Goal: Task Accomplishment & Management: Complete application form

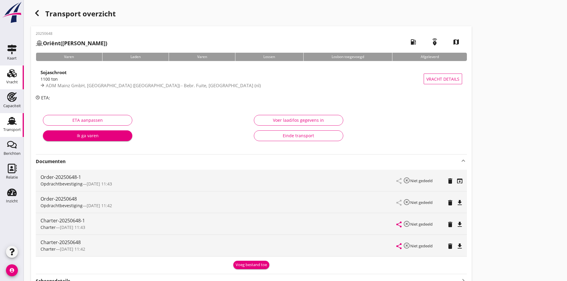
click at [8, 84] on div "Vracht" at bounding box center [12, 82] width 12 height 4
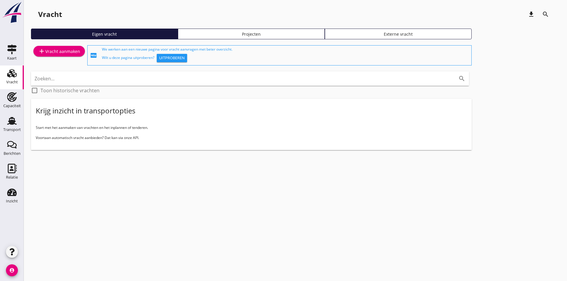
click at [44, 54] on icon "add" at bounding box center [41, 51] width 7 height 7
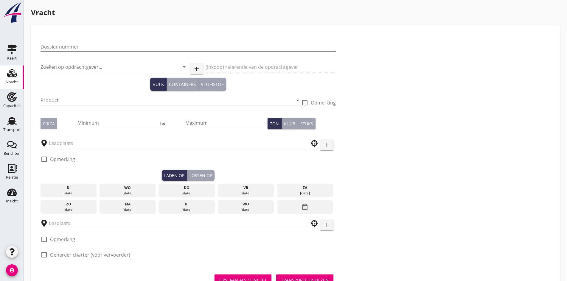
click at [59, 44] on input "Dossier nummer" at bounding box center [188, 47] width 295 height 10
type input "20250649"
click at [61, 66] on input "Zoeken op opdrachtgever..." at bounding box center [106, 67] width 131 height 10
type input "c"
type input "Cargill"
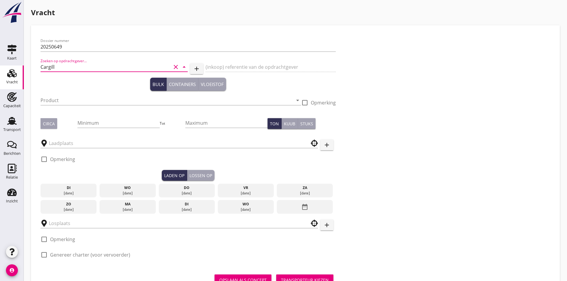
click at [172, 66] on icon "clear" at bounding box center [175, 66] width 7 height 7
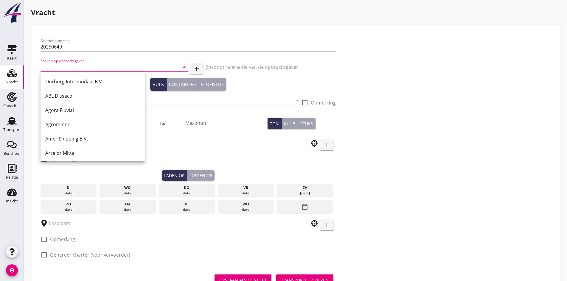
click at [206, 71] on div "(inkoop) referentie van de opdrachtgever" at bounding box center [271, 68] width 131 height 20
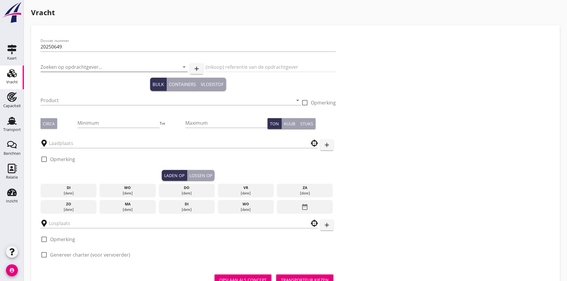
click at [190, 70] on button "add" at bounding box center [196, 68] width 13 height 11
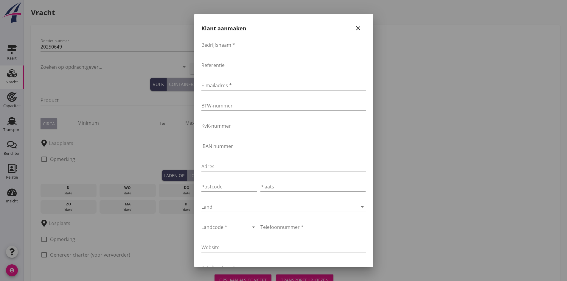
click at [231, 50] on div "Bedrijfsnaam *" at bounding box center [283, 45] width 165 height 10
type input "Cargill"
click at [224, 85] on input "E-mailadres *" at bounding box center [283, 86] width 165 height 10
type input "[EMAIL_ADDRESS][DOMAIN_NAME]"
click at [221, 223] on div at bounding box center [220, 228] width 39 height 10
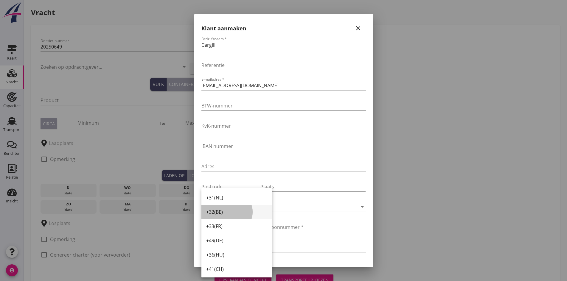
click at [220, 213] on div "+32(BE)" at bounding box center [236, 212] width 61 height 7
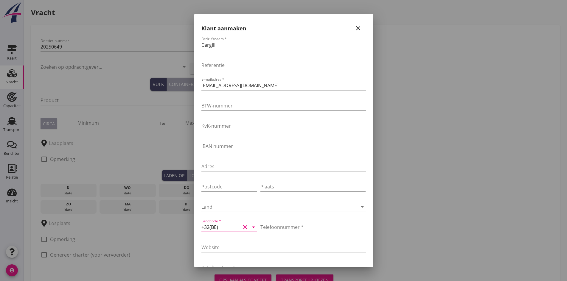
click at [268, 227] on input "Telefoonnummer *" at bounding box center [312, 228] width 105 height 10
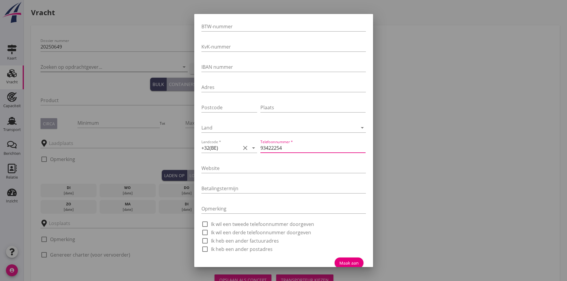
scroll to position [86, 0]
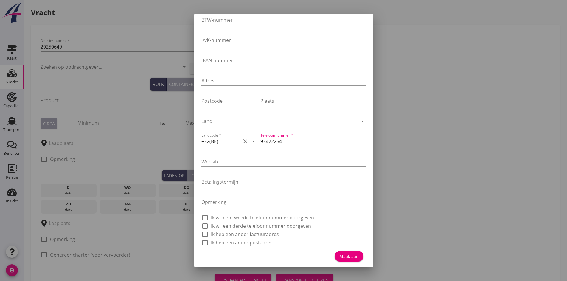
type input "93422254"
click at [340, 253] on button "Maak aan" at bounding box center [349, 256] width 29 height 11
type input "Cargill"
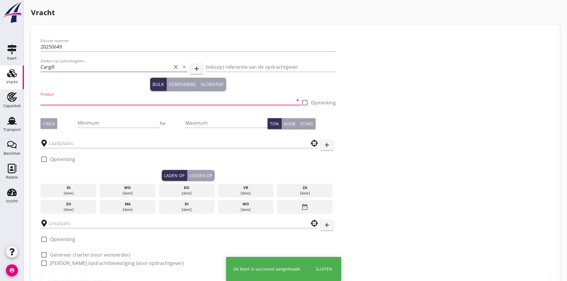
click at [55, 98] on input "Product" at bounding box center [167, 101] width 252 height 10
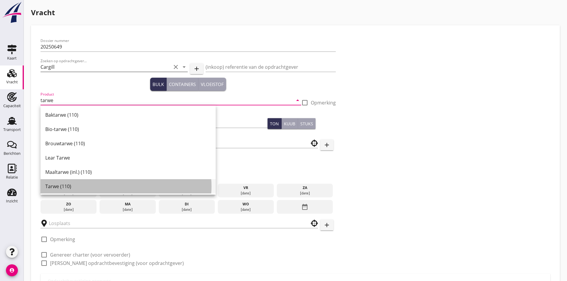
click at [78, 190] on div "Tarwe (110)" at bounding box center [128, 186] width 166 height 14
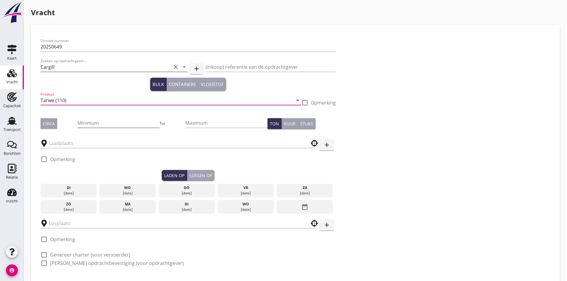
type input "Tarwe (110)"
click at [77, 127] on input "Minimum" at bounding box center [118, 123] width 82 height 10
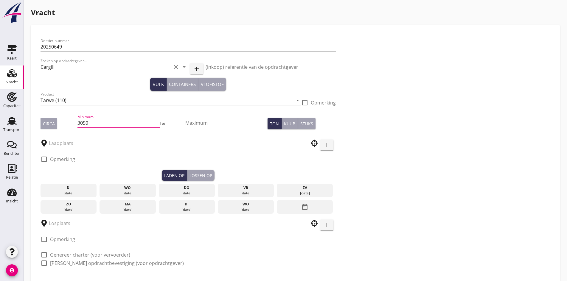
type input "3050"
click at [47, 125] on div "Circa" at bounding box center [49, 124] width 12 height 6
drag, startPoint x: 62, startPoint y: 130, endPoint x: 62, endPoint y: 142, distance: 11.6
click at [62, 139] on div "Dossier nummer 20250649 Zoeken op opdrachtgever... Cargill clear arrow_drop_dow…" at bounding box center [188, 154] width 300 height 239
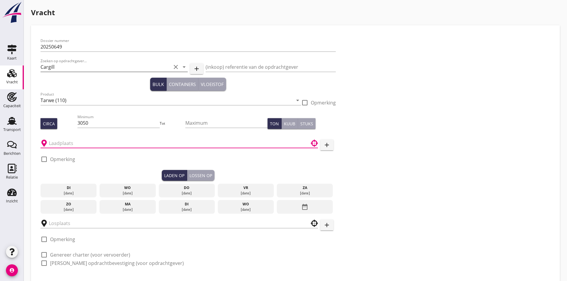
click at [62, 144] on input "text" at bounding box center [175, 144] width 252 height 10
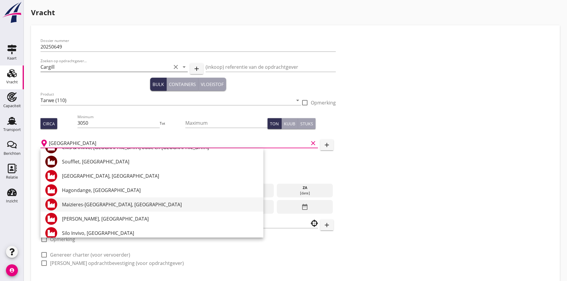
scroll to position [73, 0]
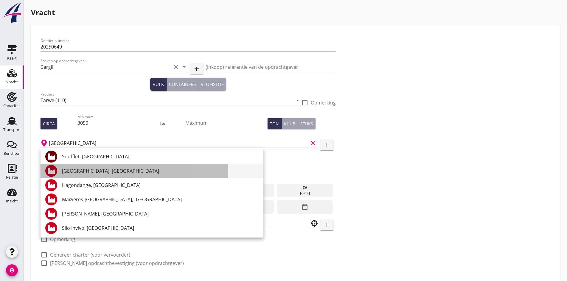
click at [79, 173] on div "[GEOGRAPHIC_DATA], [GEOGRAPHIC_DATA]" at bounding box center [160, 171] width 197 height 7
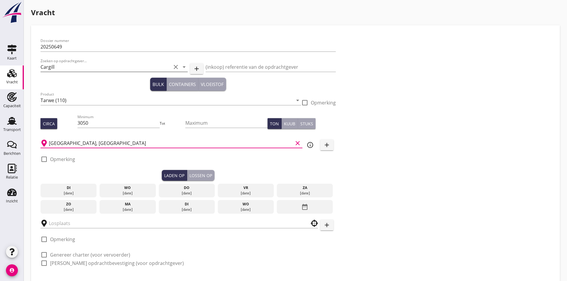
type input "[GEOGRAPHIC_DATA], [GEOGRAPHIC_DATA]"
click at [160, 208] on div "[DATE]" at bounding box center [186, 209] width 53 height 5
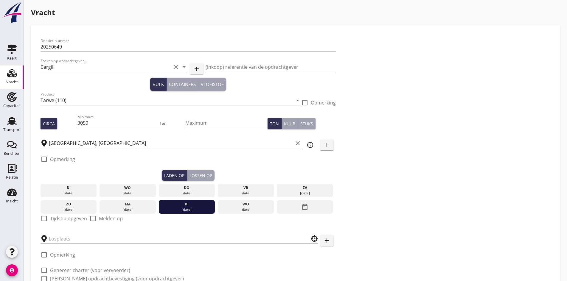
click at [46, 216] on div at bounding box center [44, 219] width 10 height 10
click at [46, 158] on div at bounding box center [44, 159] width 10 height 10
click at [46, 159] on div at bounding box center [44, 159] width 10 height 10
checkbox input "false"
checkbox input "true"
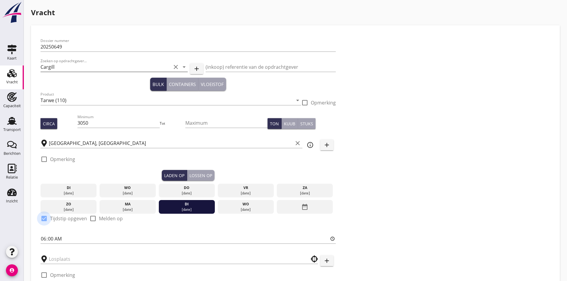
click at [97, 162] on div "check_box_outline_blank Opmerking" at bounding box center [188, 161] width 295 height 18
click at [45, 158] on div at bounding box center [44, 159] width 10 height 10
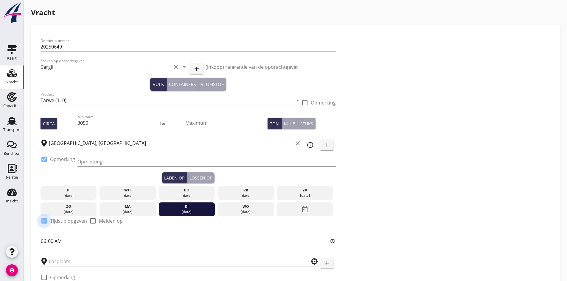
checkbox input "true"
click at [87, 159] on input "Opmerking" at bounding box center [206, 162] width 258 height 10
type input "2 silo's"
click at [158, 149] on div "Dossier nummer 20250649 Zoeken op opdrachtgever... Cargill clear arrow_drop_dow…" at bounding box center [188, 173] width 300 height 277
click at [190, 175] on div "Lossen op" at bounding box center [201, 178] width 23 height 6
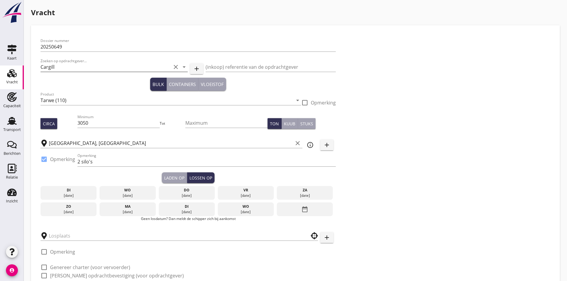
scroll to position [30, 0]
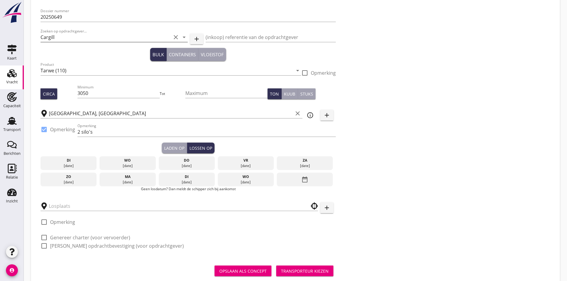
click at [277, 177] on div "date_range" at bounding box center [305, 180] width 56 height 14
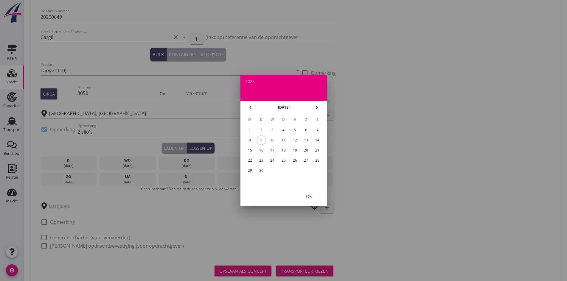
click at [250, 162] on div "22" at bounding box center [250, 161] width 10 height 10
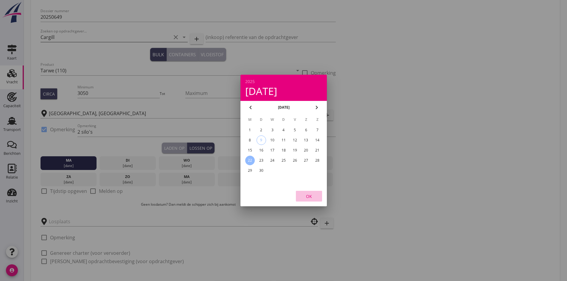
click at [313, 199] on div "OK" at bounding box center [309, 196] width 17 height 6
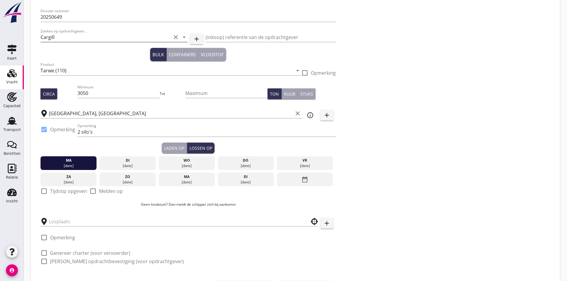
click at [46, 187] on div at bounding box center [44, 191] width 10 height 10
checkbox input "true"
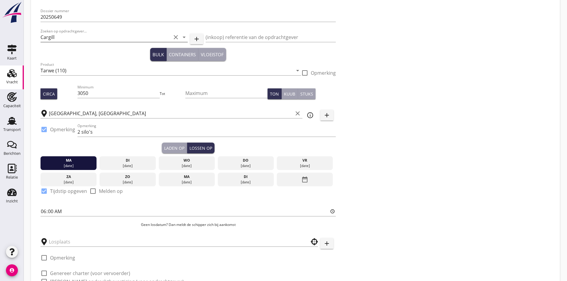
click at [164, 147] on div "Laden op" at bounding box center [174, 148] width 20 height 6
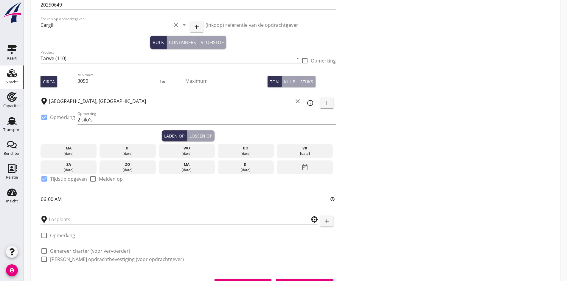
scroll to position [70, 0]
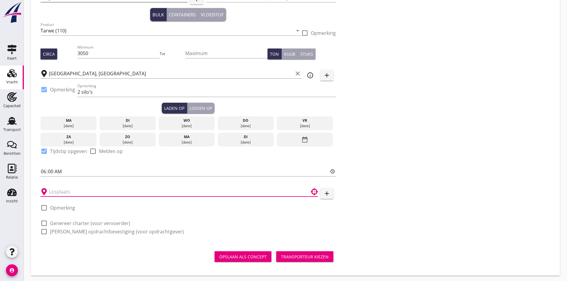
click at [63, 190] on input "text" at bounding box center [175, 192] width 252 height 10
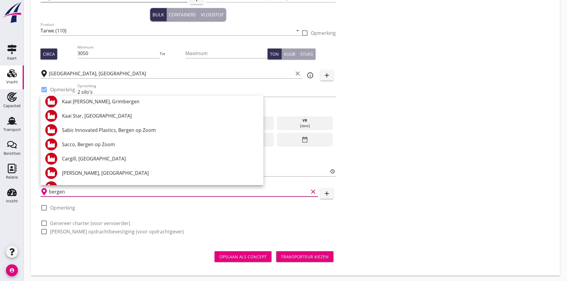
scroll to position [452, 0]
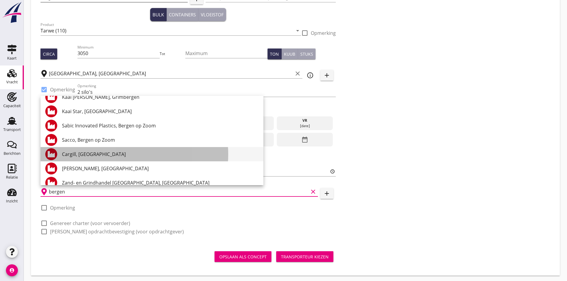
click at [90, 151] on div "Cargill, [GEOGRAPHIC_DATA]" at bounding box center [160, 154] width 197 height 7
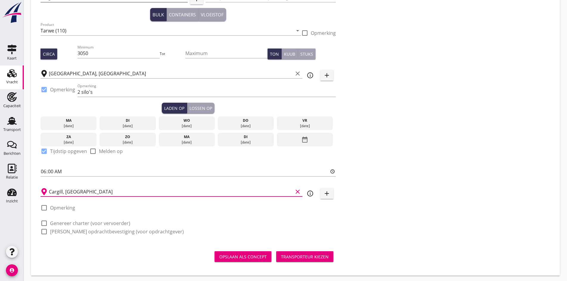
type input "Cargill, [GEOGRAPHIC_DATA]"
click at [46, 221] on div at bounding box center [44, 223] width 10 height 10
checkbox input "true"
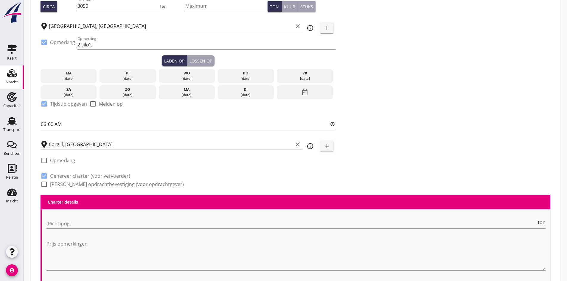
scroll to position [266, 0]
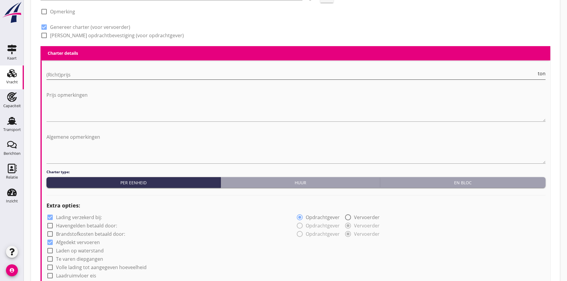
drag, startPoint x: 68, startPoint y: 84, endPoint x: 64, endPoint y: 77, distance: 8.4
click at [65, 81] on div "(Richt)prijs ton Prijs opmerkingen" at bounding box center [295, 96] width 499 height 62
click at [63, 74] on input "(Richt)prijs" at bounding box center [291, 75] width 490 height 10
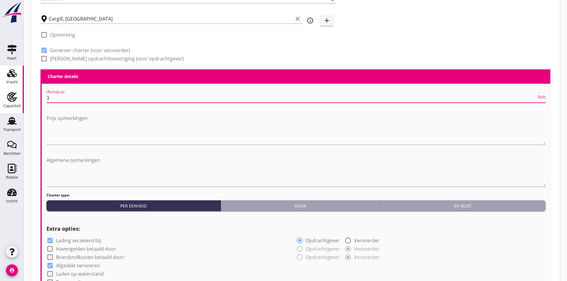
scroll to position [207, 0]
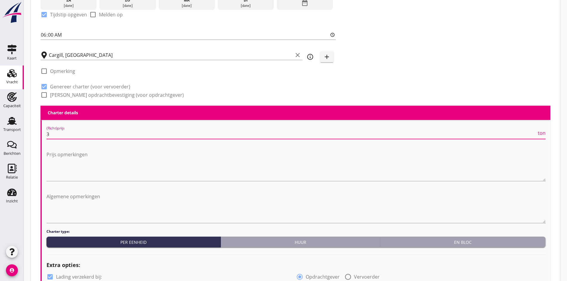
click at [59, 134] on input "3" at bounding box center [291, 135] width 490 height 10
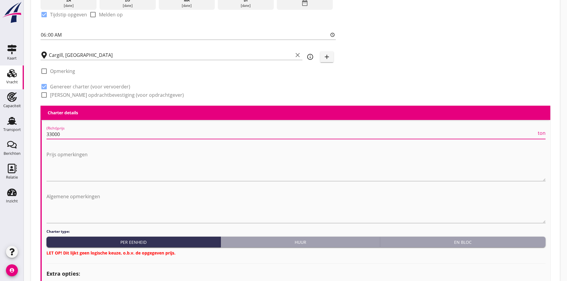
type input "33000"
click at [44, 94] on div at bounding box center [44, 95] width 10 height 10
checkbox input "true"
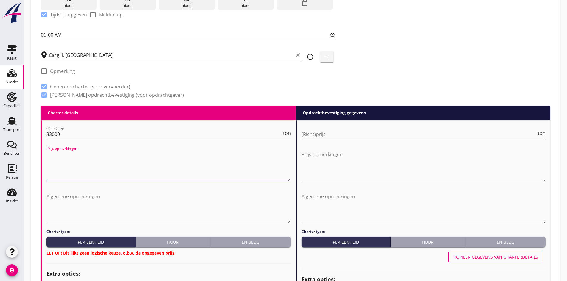
click at [75, 154] on textarea "Prijs opmerkingen" at bounding box center [168, 165] width 244 height 31
drag, startPoint x: 82, startPoint y: 153, endPoint x: 79, endPoint y: 165, distance: 11.8
click at [83, 155] on textarea "30000 euro voor lossing Krefeld 33000 euro idien lossing BOZ 34000 euro indien …" at bounding box center [168, 165] width 244 height 31
drag, startPoint x: 75, startPoint y: 158, endPoint x: 77, endPoint y: 166, distance: 8.1
click at [75, 159] on textarea "30000 euro voor lossing Krefeld 33000 euro idien lossing BOZ 34000 euro indien …" at bounding box center [168, 165] width 244 height 31
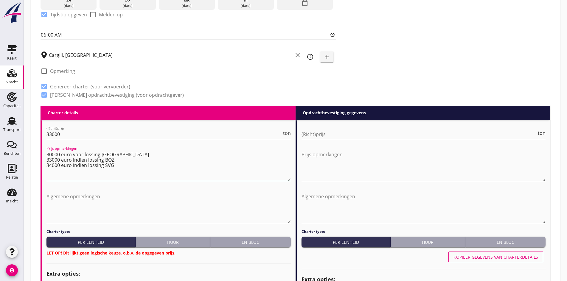
click at [83, 153] on textarea "30000 euro voor lossing [GEOGRAPHIC_DATA] 33000 euro indien lossing BOZ 34000 e…" at bounding box center [168, 165] width 244 height 31
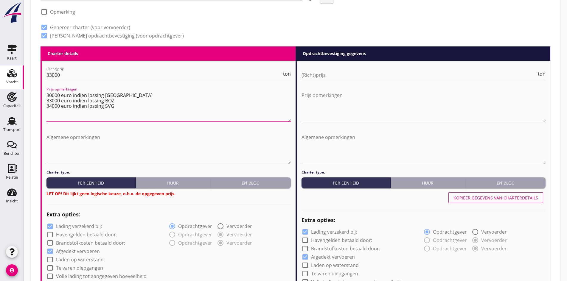
scroll to position [266, 0]
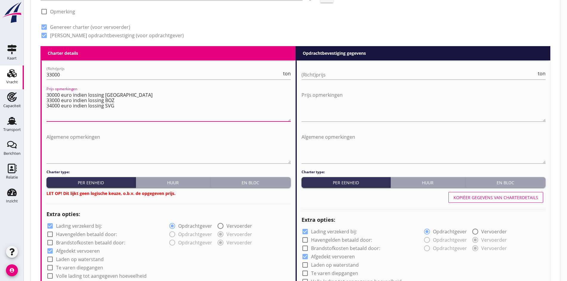
type textarea "30000 euro indien lossing [GEOGRAPHIC_DATA] 33000 euro indien lossing BOZ 34000…"
click at [250, 181] on div "En bloc" at bounding box center [251, 183] width 76 height 6
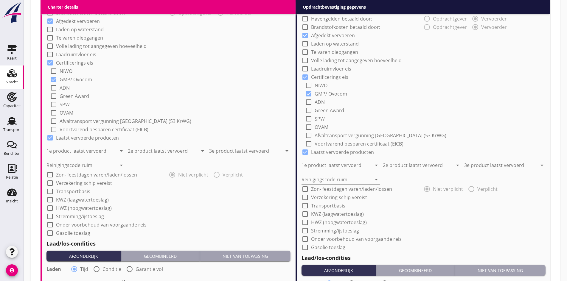
scroll to position [505, 0]
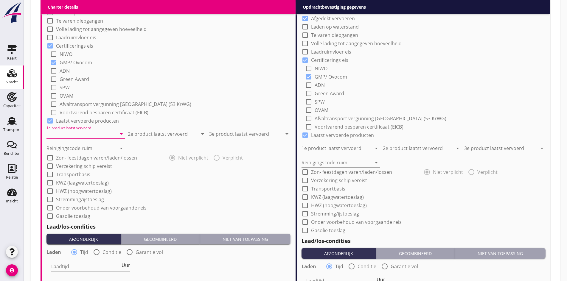
click at [67, 137] on input "1e product laatst vervoerd" at bounding box center [81, 134] width 70 height 10
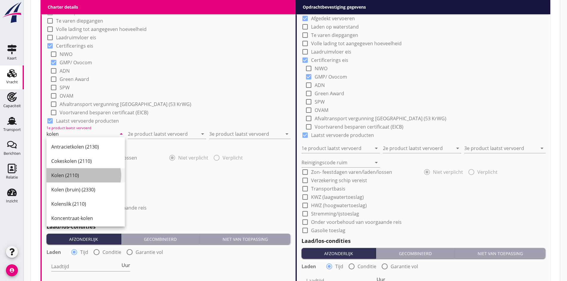
click at [67, 180] on div "Kolen (2110)" at bounding box center [85, 175] width 69 height 14
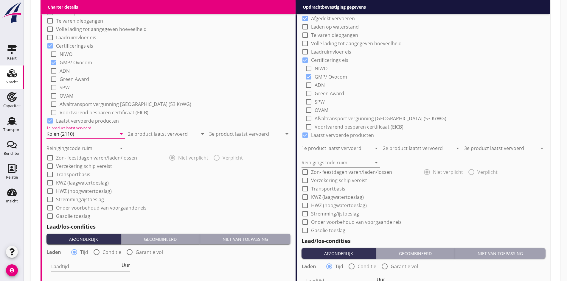
type input "Kolen (2110)"
click at [144, 133] on input "2e product laatst vervoerd" at bounding box center [163, 134] width 70 height 10
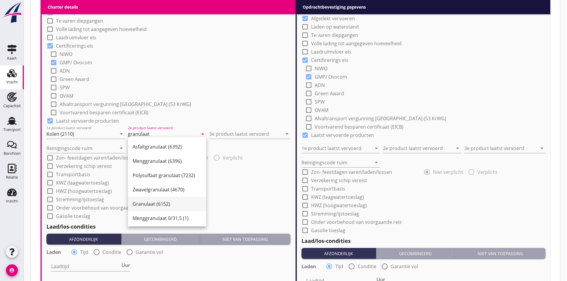
click at [173, 201] on div "Granulaat (6152)" at bounding box center [167, 204] width 69 height 7
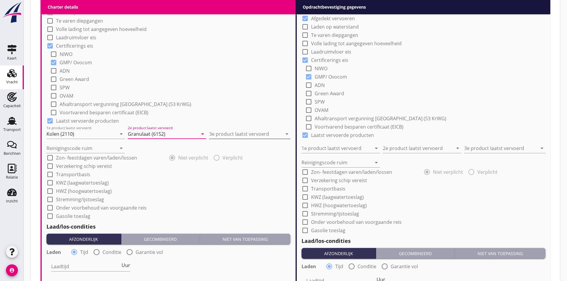
type input "Granulaat (6152)"
click at [226, 135] on input "3e product laatst vervoerd" at bounding box center [245, 134] width 73 height 10
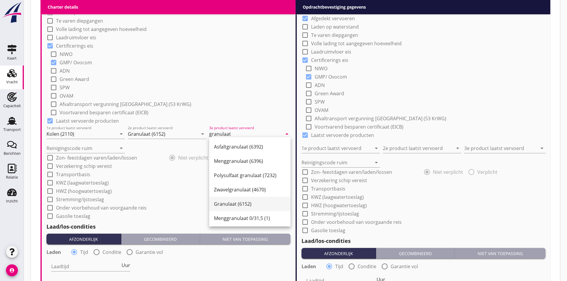
click at [214, 203] on div "Granulaat (6152)" at bounding box center [250, 204] width 72 height 7
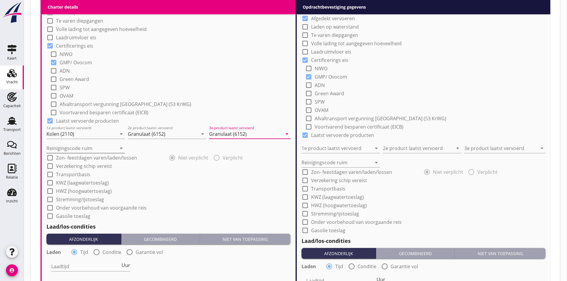
type input "Granulaat (6152)"
click at [73, 151] on div "Reinigingscode ruim arrow_drop_down" at bounding box center [85, 149] width 78 height 10
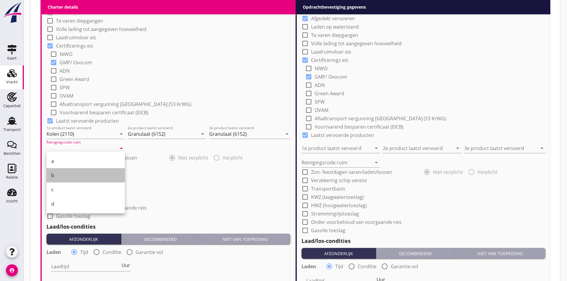
click at [68, 174] on div "b" at bounding box center [85, 175] width 69 height 7
type input "b"
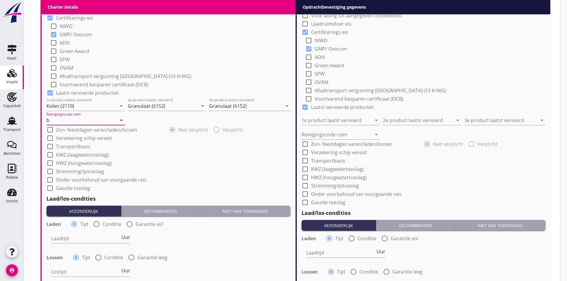
scroll to position [624, 0]
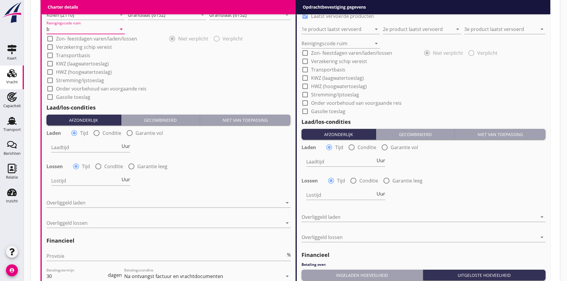
drag, startPoint x: 73, startPoint y: 139, endPoint x: 68, endPoint y: 152, distance: 14.1
click at [73, 141] on div "Laadtijd Uur" at bounding box center [90, 148] width 79 height 19
click at [68, 152] on div "Laadtijd Uur" at bounding box center [90, 150] width 79 height 15
click at [66, 147] on input "Laadtijd" at bounding box center [85, 148] width 69 height 10
type input "48"
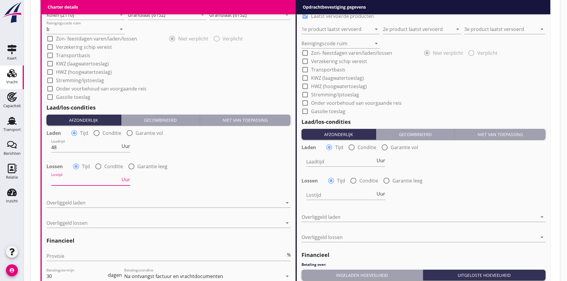
click at [57, 182] on input "Lostijd" at bounding box center [85, 181] width 69 height 10
type input "48"
click at [56, 203] on div at bounding box center [164, 203] width 236 height 10
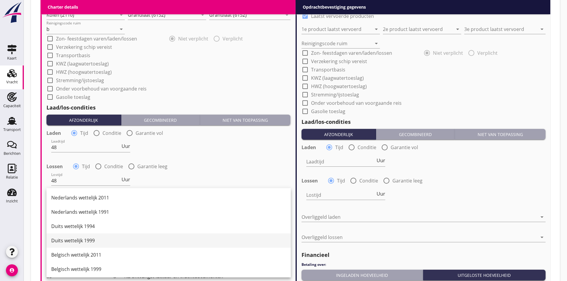
click at [66, 241] on div "Duits wettelijk 1999" at bounding box center [168, 240] width 235 height 7
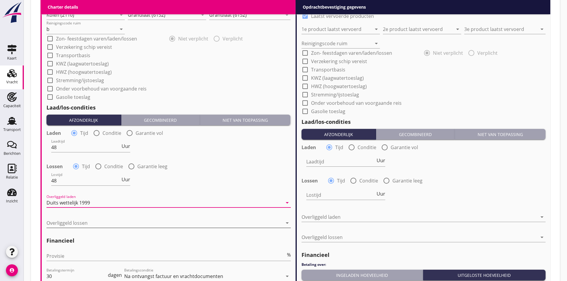
click at [64, 218] on div at bounding box center [164, 223] width 236 height 10
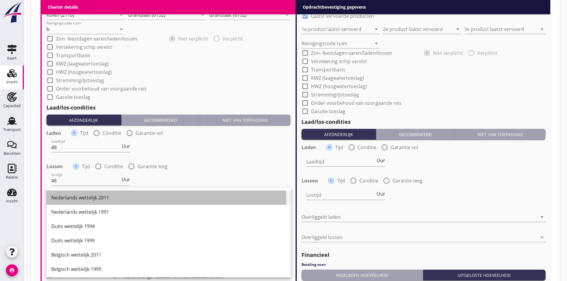
click at [68, 201] on div "Nederlands wettelijk 2011" at bounding box center [168, 197] width 235 height 7
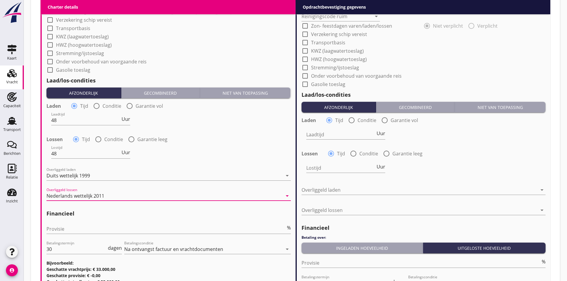
scroll to position [733, 0]
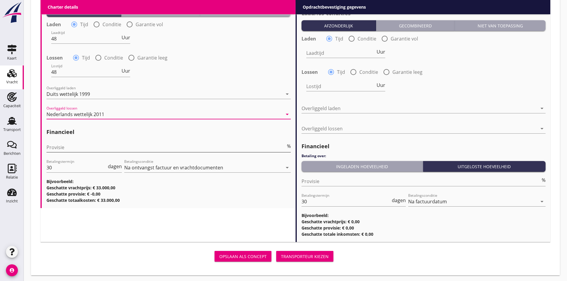
click at [82, 143] on input "Provisie" at bounding box center [165, 148] width 239 height 10
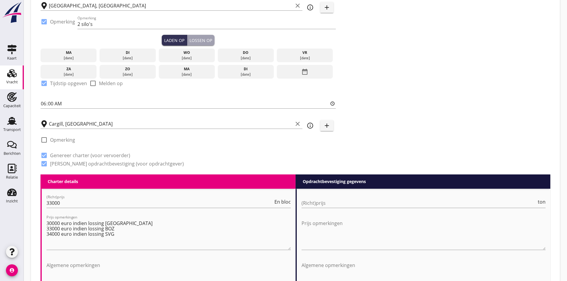
scroll to position [256, 0]
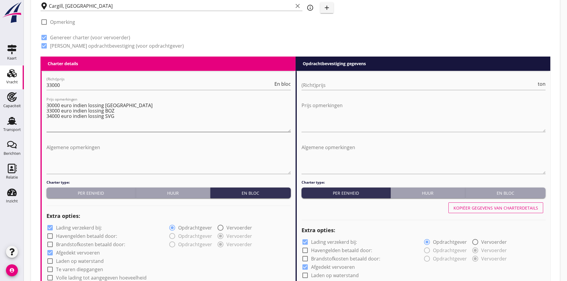
type input "5"
drag, startPoint x: 127, startPoint y: 113, endPoint x: 44, endPoint y: 100, distance: 83.9
paste textarea "30000 euro indien lossing [GEOGRAPHIC_DATA] 33000 euro indien lossing BOZ 34000…"
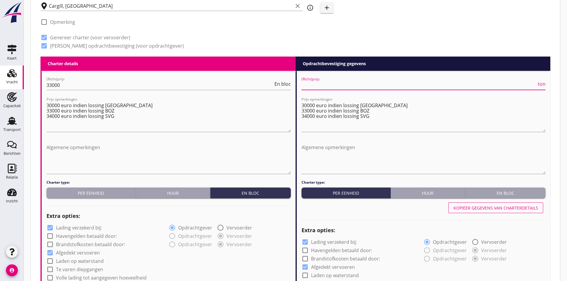
click at [306, 88] on input "(Richt)prijs" at bounding box center [419, 85] width 235 height 10
click at [309, 111] on textarea "30000 euro indien lossing [GEOGRAPHIC_DATA] 33000 euro indien lossing BOZ 34000…" at bounding box center [424, 116] width 244 height 31
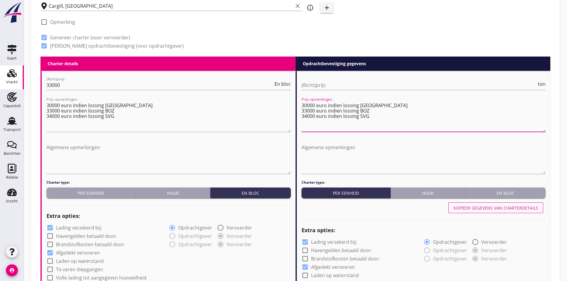
click at [306, 108] on textarea "30000 euro indien lossing [GEOGRAPHIC_DATA] 33000 euro indien lossing BOZ 34000…" at bounding box center [424, 116] width 244 height 31
click at [306, 114] on textarea "30000 euro indien lossing [GEOGRAPHIC_DATA] 36000 euro indien lossing BOZ 34000…" at bounding box center [424, 116] width 244 height 31
click at [306, 103] on textarea "30000 euro indien lossing [GEOGRAPHIC_DATA] 36000 euro indien lossing BOZ 36000…" at bounding box center [424, 116] width 244 height 31
click at [307, 105] on textarea "30000 euro indien lossing [GEOGRAPHIC_DATA] 36000 euro indien lossing BOZ 36000…" at bounding box center [424, 116] width 244 height 31
type textarea "33000 euro indien lossing [GEOGRAPHIC_DATA] 36000 euro indien lossing BOZ 36000…"
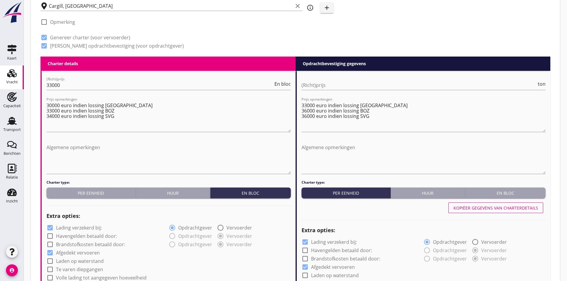
click at [307, 78] on div "(Richt)prijs ton" at bounding box center [424, 86] width 244 height 19
click at [313, 82] on input "(Richt)prijs" at bounding box center [419, 85] width 235 height 10
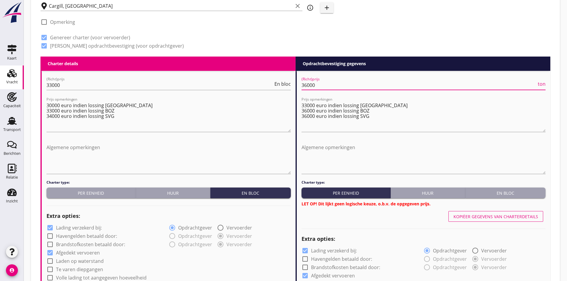
type input "36000"
click at [483, 183] on h4 "Charter type:" at bounding box center [424, 182] width 244 height 5
click at [481, 188] on button "En bloc" at bounding box center [506, 193] width 80 height 11
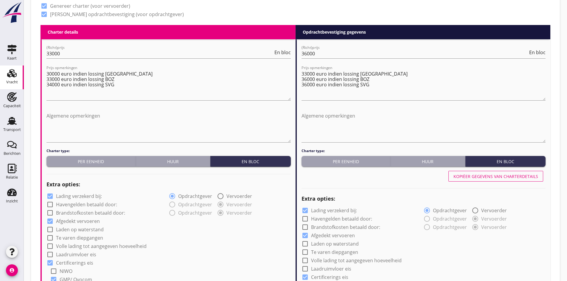
scroll to position [387, 0]
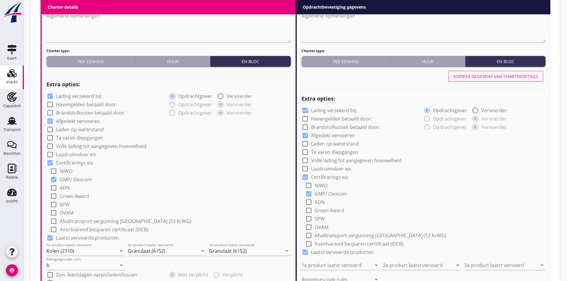
click at [477, 74] on div "Kopiëer gegevens van charterdetails" at bounding box center [496, 76] width 85 height 6
type input "Kolen (2110)"
type input "Granulaat (6152)"
type input "b"
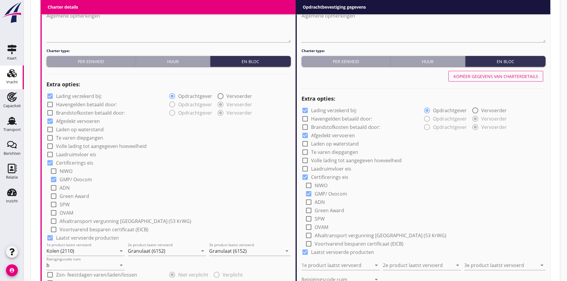
type input "48"
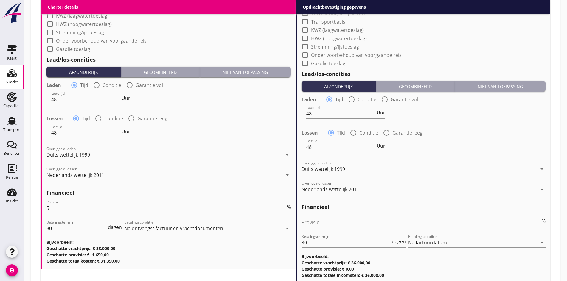
scroll to position [713, 0]
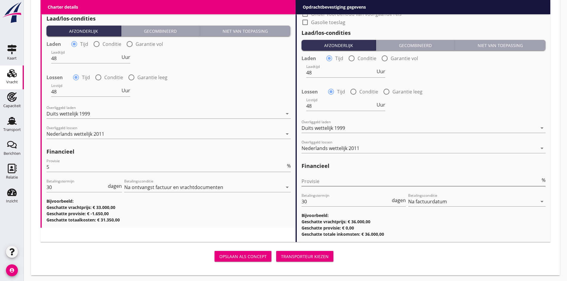
click at [305, 181] on input "Provisie" at bounding box center [421, 182] width 239 height 10
type input "0"
click at [281, 254] on div "Transporteur kiezen" at bounding box center [305, 257] width 48 height 6
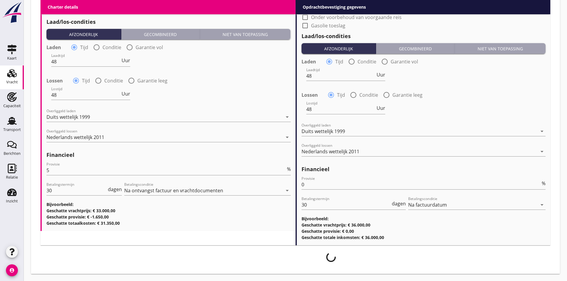
scroll to position [708, 0]
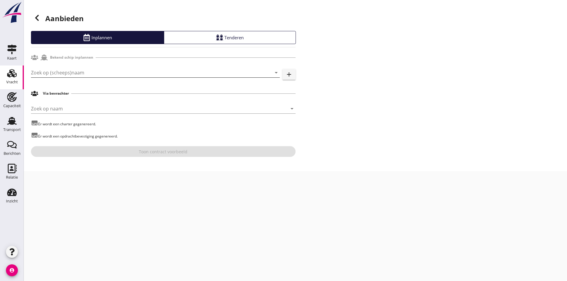
click at [88, 73] on input "Zoek op (scheeps)naam" at bounding box center [147, 73] width 232 height 10
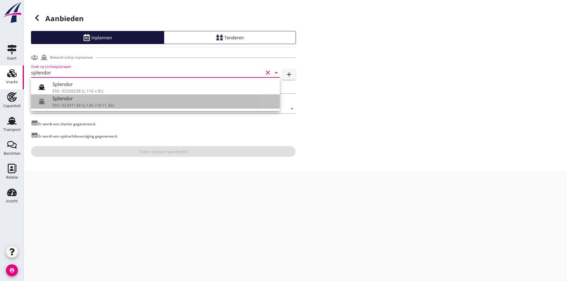
click at [92, 108] on div "ENI: 02331138 (L:135 x B:11.45)" at bounding box center [163, 105] width 223 height 6
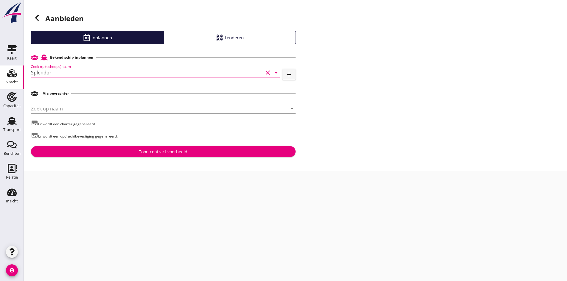
type input "Splendor"
click at [159, 154] on div "Toon contract voorbeeld" at bounding box center [163, 152] width 49 height 6
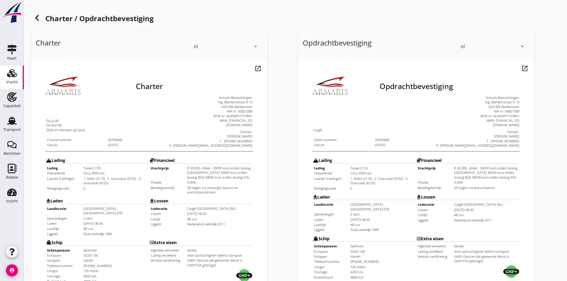
scroll to position [160, 0]
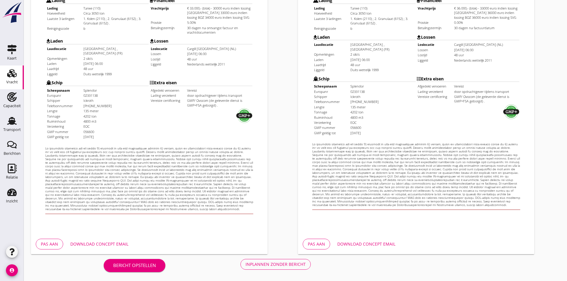
drag, startPoint x: 182, startPoint y: 258, endPoint x: 177, endPoint y: 264, distance: 8.5
click at [182, 257] on div "Bericht opstellen Inplannen zonder bericht" at bounding box center [207, 265] width 353 height 20
click at [246, 266] on div "Inplannen zonder bericht" at bounding box center [276, 264] width 60 height 6
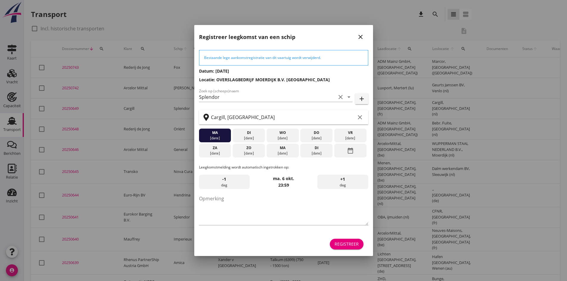
click at [361, 38] on icon "close" at bounding box center [360, 36] width 7 height 7
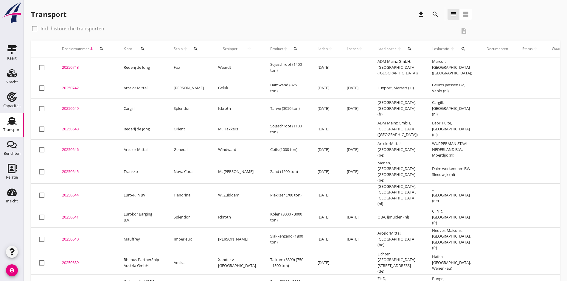
click at [73, 109] on div "20250649" at bounding box center [85, 109] width 47 height 6
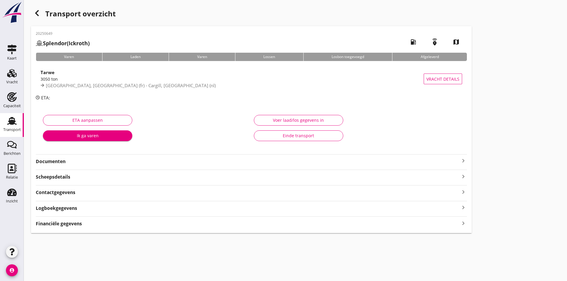
click at [460, 162] on icon "keyboard_arrow_right" at bounding box center [463, 160] width 7 height 7
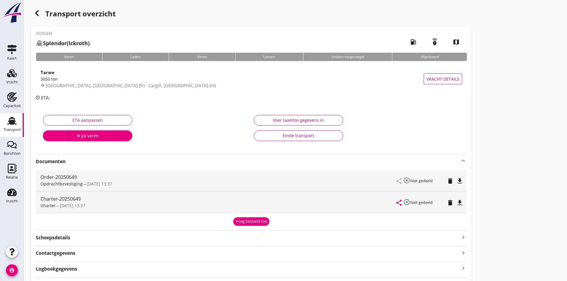
click at [456, 180] on icon "file_download" at bounding box center [459, 181] width 7 height 7
click at [456, 202] on icon "file_download" at bounding box center [459, 202] width 7 height 7
click at [47, 180] on div "Order-20250649" at bounding box center [219, 177] width 356 height 7
click at [456, 179] on icon "open_in_browser" at bounding box center [459, 181] width 7 height 7
click at [374, 157] on div "Transport overzicht 20250649 Splendor (Ickroth) local_gas_station emergency_sha…" at bounding box center [295, 150] width 543 height 301
